Goal: Task Accomplishment & Management: Manage account settings

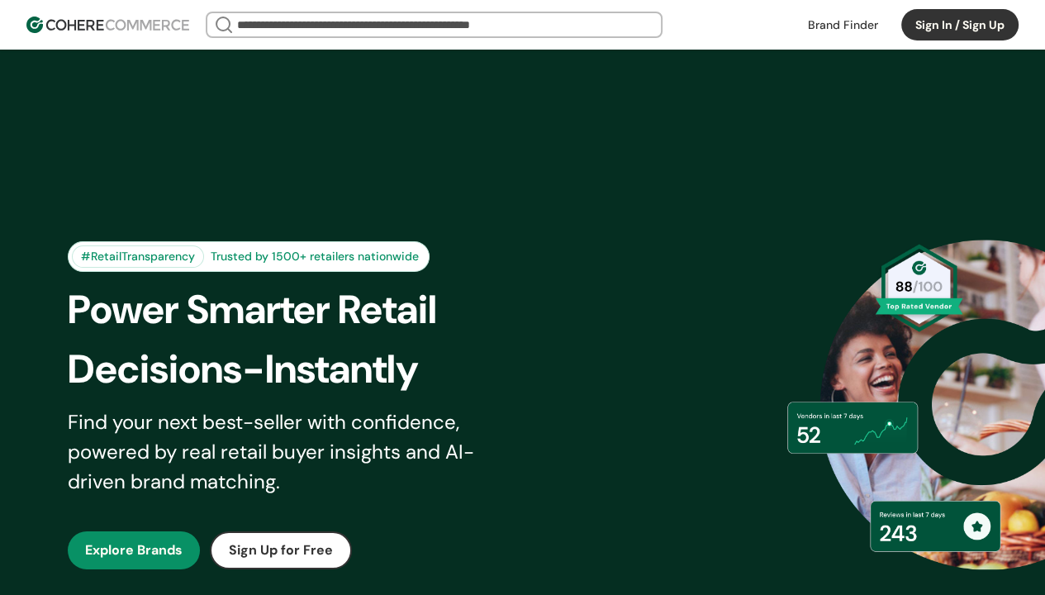
click at [929, 10] on button "Sign In / Sign Up" at bounding box center [959, 24] width 117 height 31
click at [959, 25] on button "Sign In / Sign Up" at bounding box center [959, 24] width 117 height 31
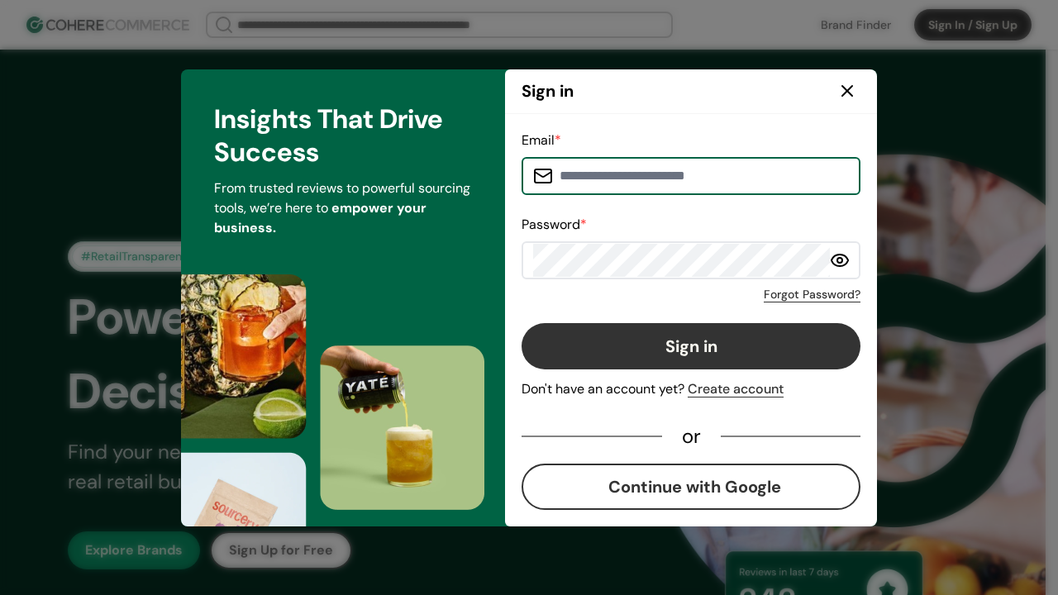
paste input "**********"
type input "**********"
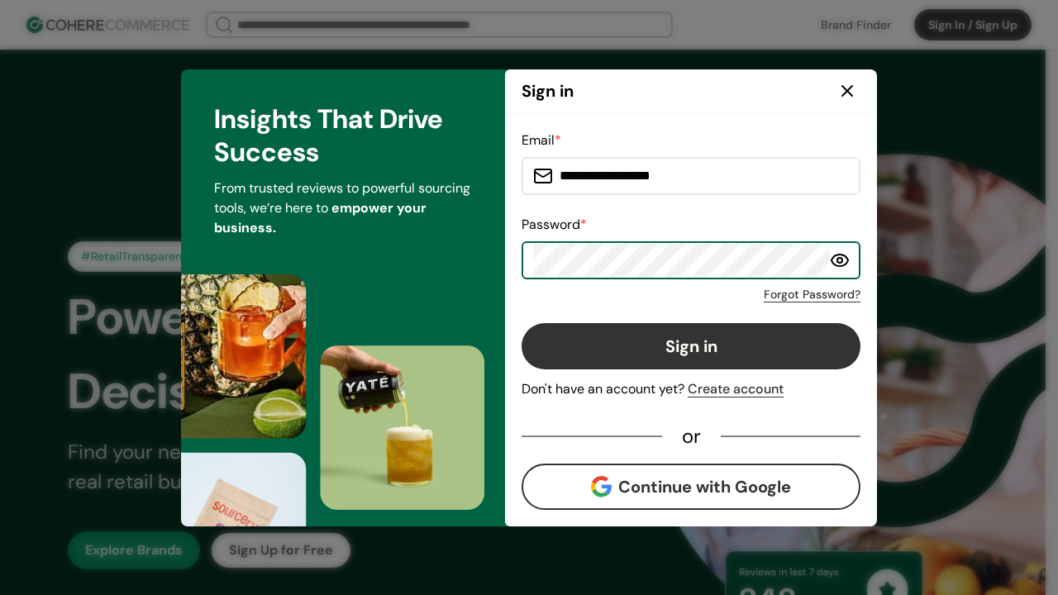
click at [625, 340] on button "Sign in" at bounding box center [690, 346] width 339 height 46
click at [691, 345] on button "Sign in" at bounding box center [690, 346] width 339 height 46
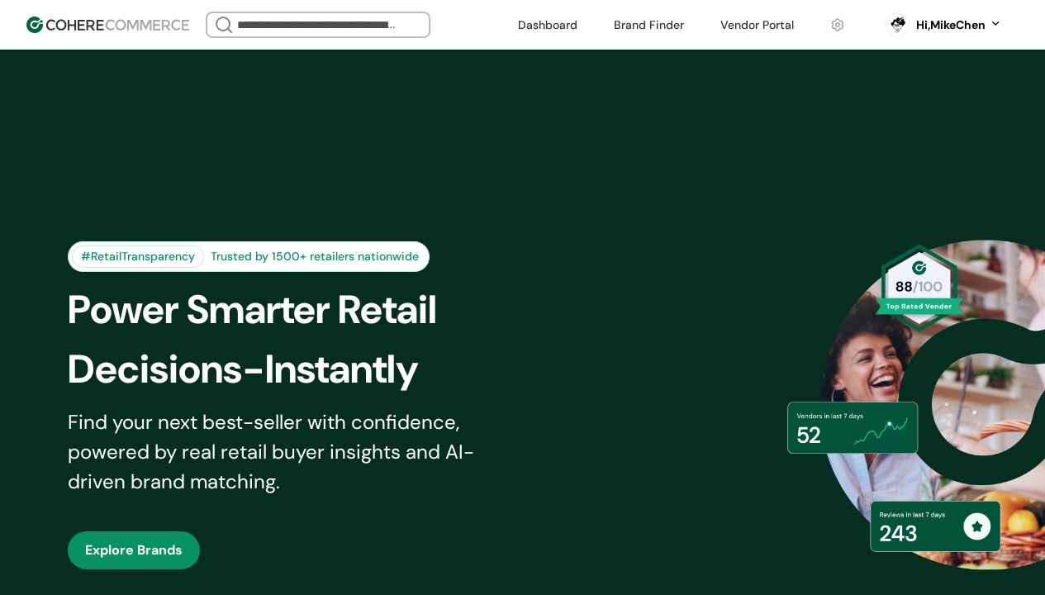
drag, startPoint x: 537, startPoint y: 11, endPoint x: 286, endPoint y: 38, distance: 252.6
click at [294, 18] on x-pw-glass at bounding box center [522, 297] width 1045 height 595
click at [269, 17] on x-pw-glass at bounding box center [522, 297] width 1045 height 595
click at [519, 23] on link at bounding box center [547, 24] width 79 height 25
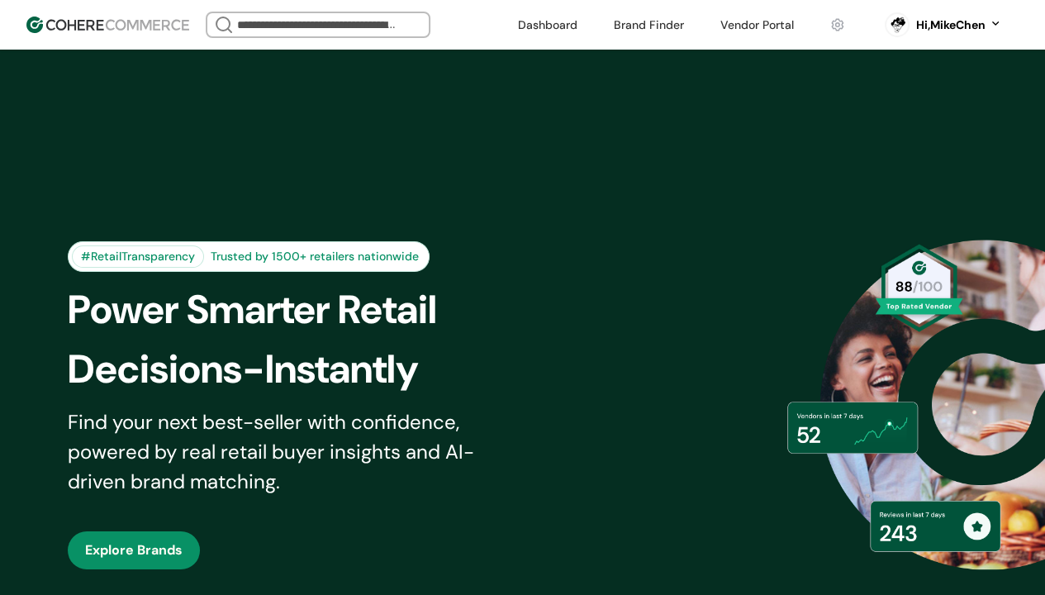
click at [265, 13] on x-pw-glass at bounding box center [522, 297] width 1045 height 595
click at [621, 26] on link at bounding box center [649, 24] width 90 height 25
click at [266, 12] on x-pw-glass at bounding box center [522, 297] width 1045 height 595
click at [727, 26] on link at bounding box center [757, 24] width 93 height 25
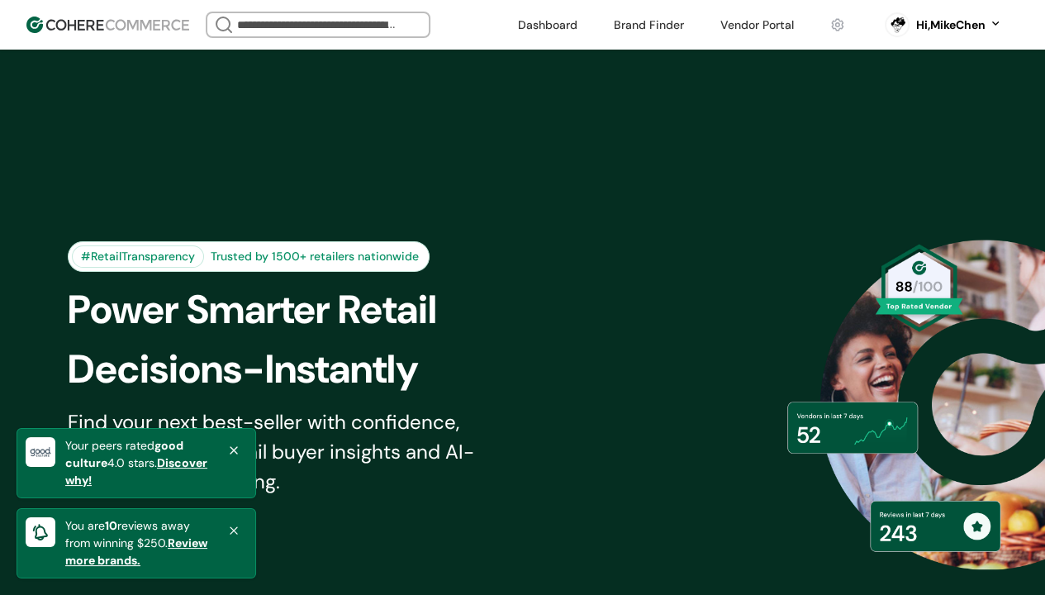
click at [273, 21] on x-pw-glass at bounding box center [522, 297] width 1045 height 595
click at [832, 27] on link at bounding box center [837, 24] width 35 height 25
drag, startPoint x: 197, startPoint y: 19, endPoint x: 573, endPoint y: 4, distance: 376.2
click at [573, 4] on x-pw-glass at bounding box center [522, 297] width 1045 height 595
click at [644, 12] on x-pw-glass at bounding box center [522, 297] width 1045 height 595
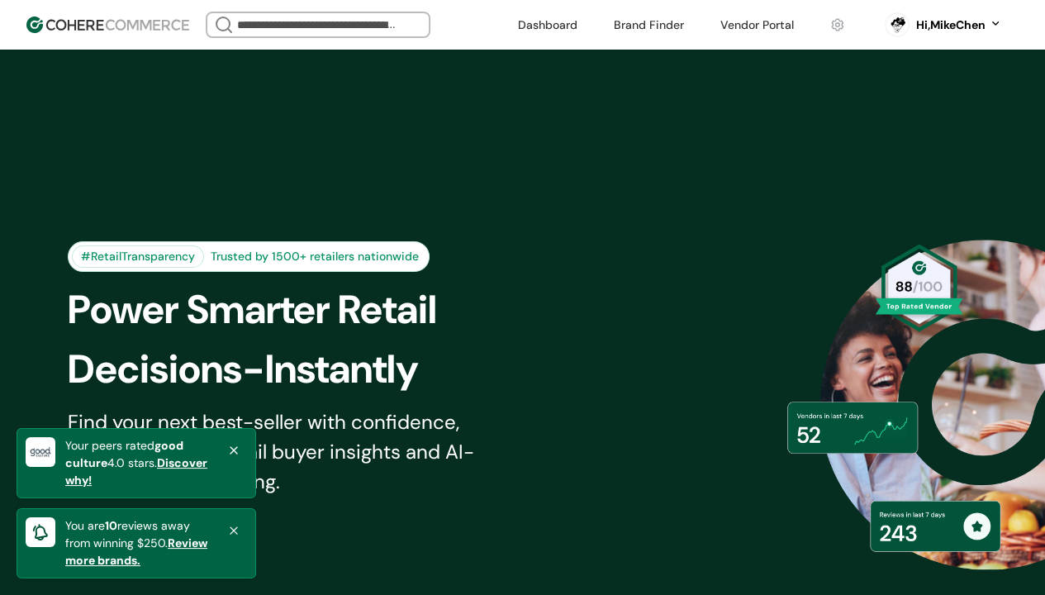
click at [271, 19] on input "search" at bounding box center [318, 24] width 169 height 23
click at [650, 15] on x-pw-glass at bounding box center [522, 297] width 1045 height 595
click at [115, 27] on img at bounding box center [107, 25] width 163 height 17
click at [592, 15] on x-pw-glass at bounding box center [522, 297] width 1045 height 595
